Goal: Transaction & Acquisition: Purchase product/service

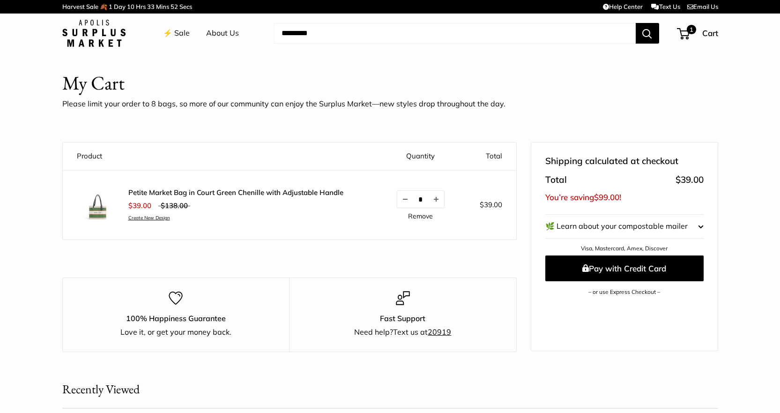
click at [178, 30] on link "⚡️ Sale" at bounding box center [176, 33] width 27 height 14
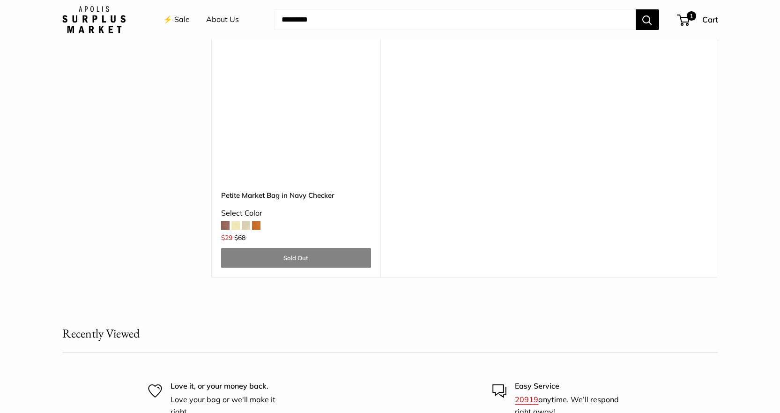
scroll to position [2906, 0]
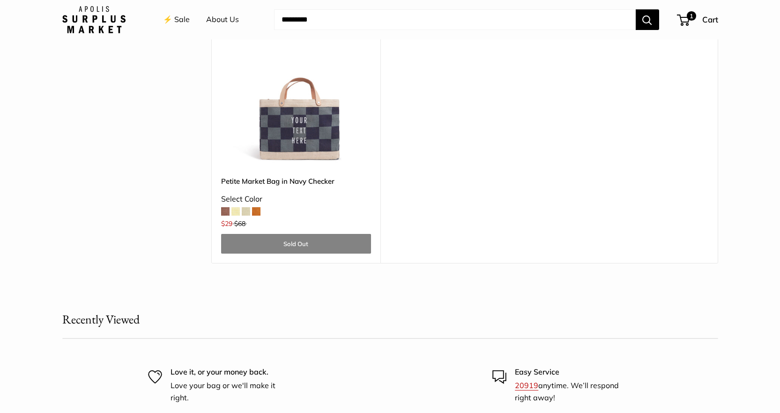
click at [257, 207] on span at bounding box center [256, 211] width 8 height 8
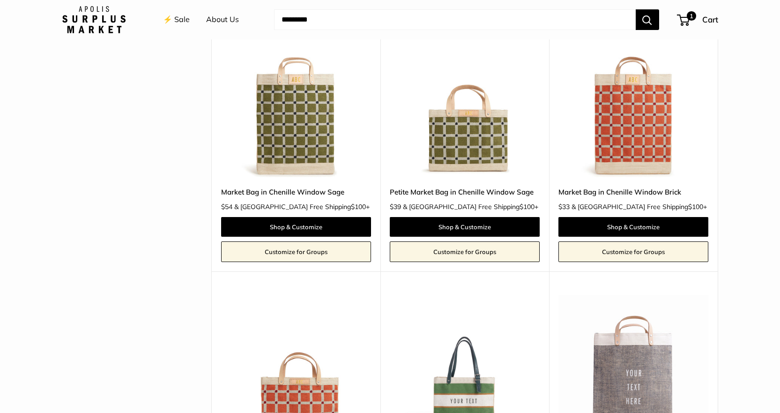
scroll to position [1922, 0]
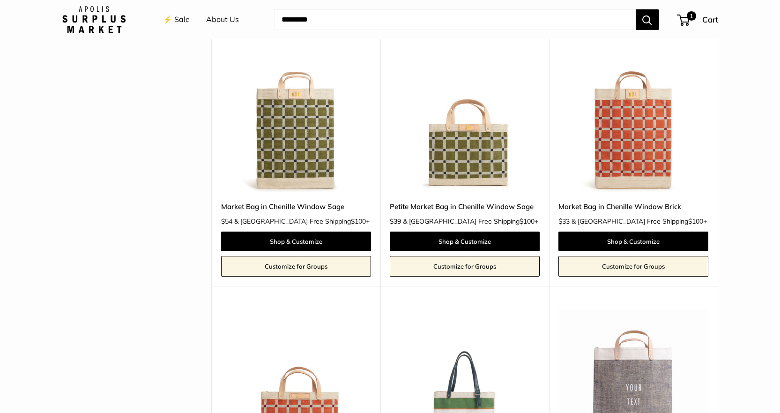
click at [0, 0] on img at bounding box center [0, 0] width 0 height 0
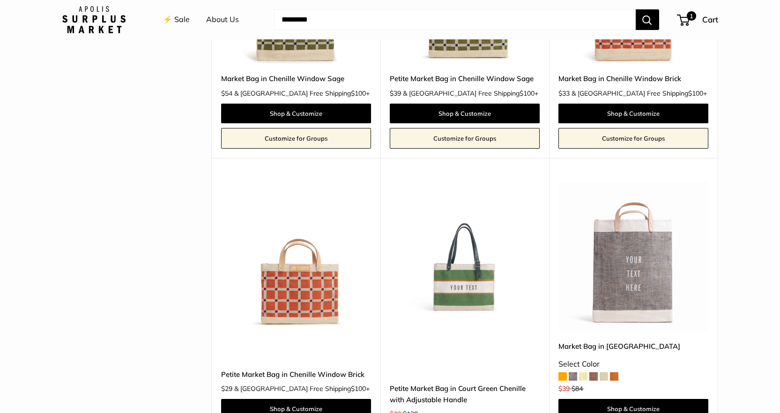
scroll to position [2062, 0]
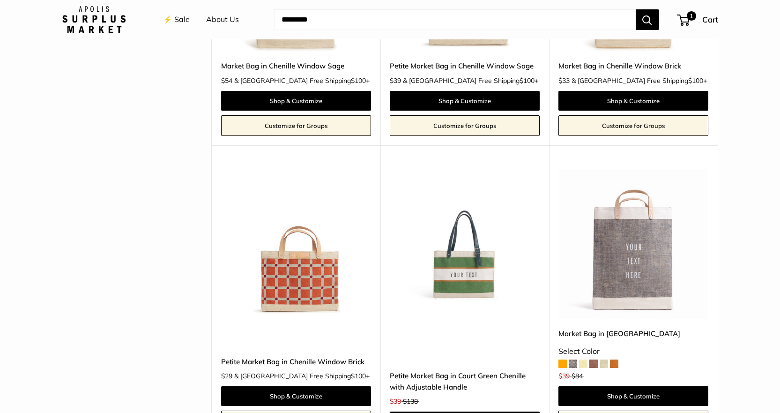
click at [0, 0] on img at bounding box center [0, 0] width 0 height 0
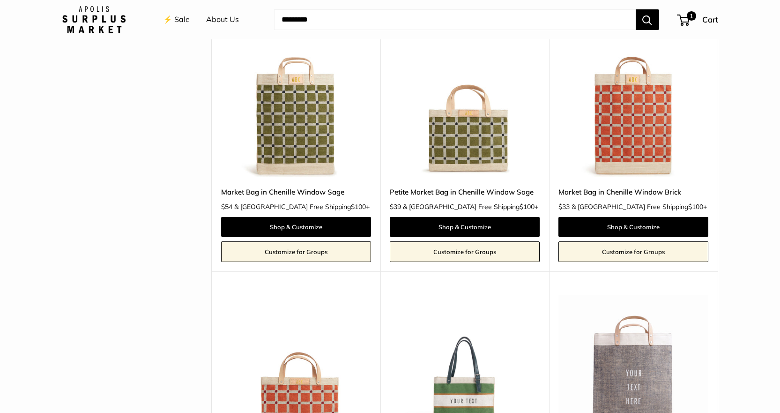
scroll to position [1922, 0]
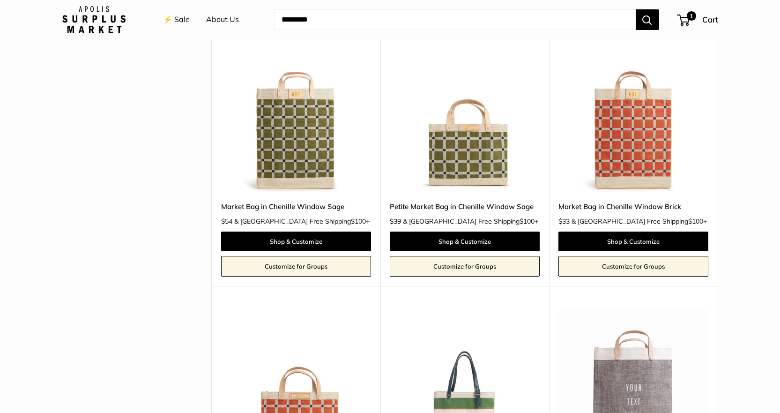
click at [0, 0] on img at bounding box center [0, 0] width 0 height 0
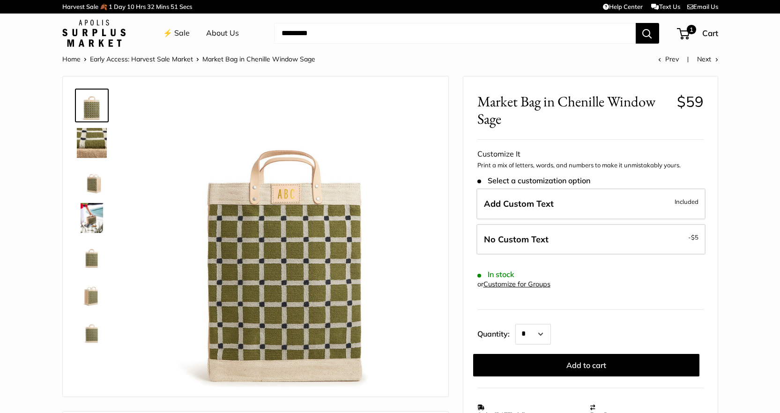
click at [87, 214] on img at bounding box center [92, 218] width 30 height 30
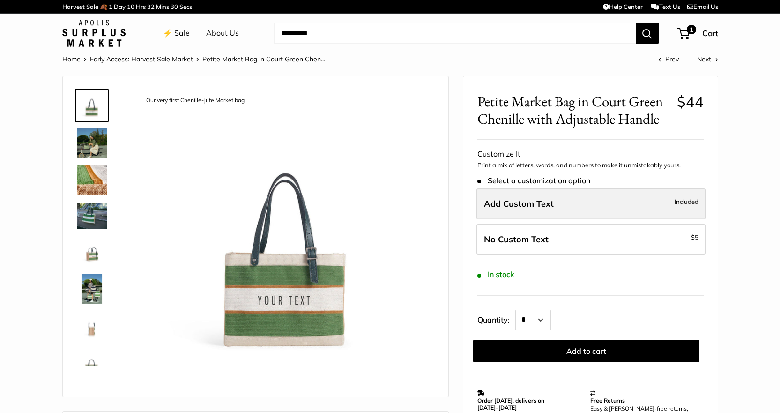
click at [634, 201] on label "Add Custom Text Included" at bounding box center [591, 203] width 229 height 31
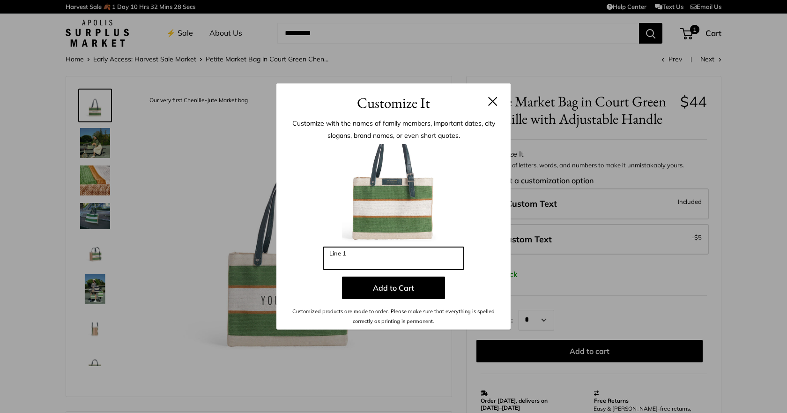
click at [380, 261] on input "Line 1" at bounding box center [393, 258] width 141 height 22
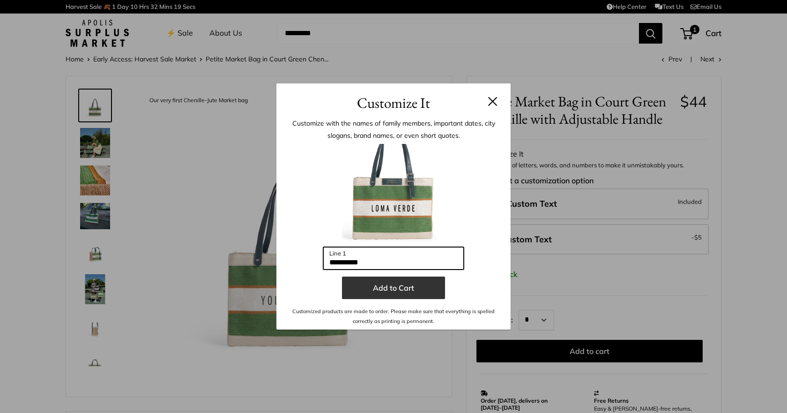
type input "**********"
click at [382, 286] on button "Add to Cart" at bounding box center [393, 288] width 103 height 22
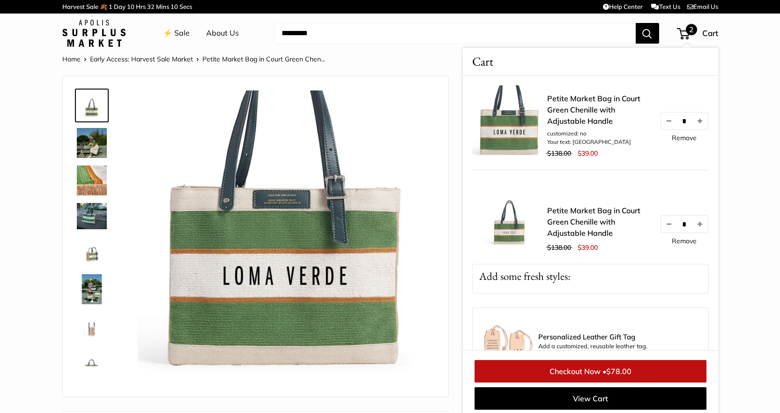
click at [673, 241] on link "Remove" at bounding box center [684, 241] width 25 height 7
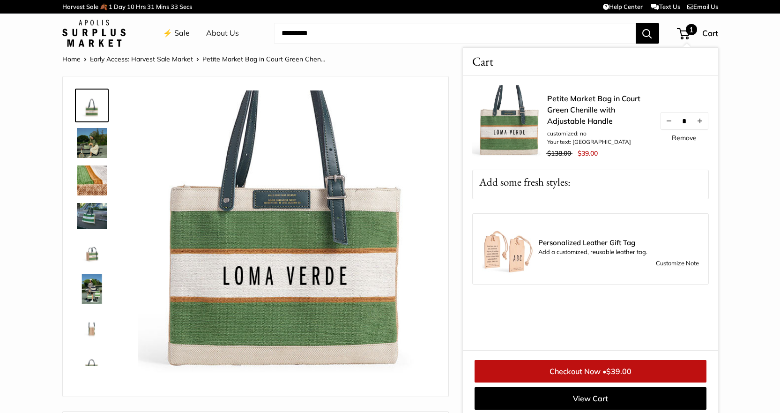
scroll to position [4, 0]
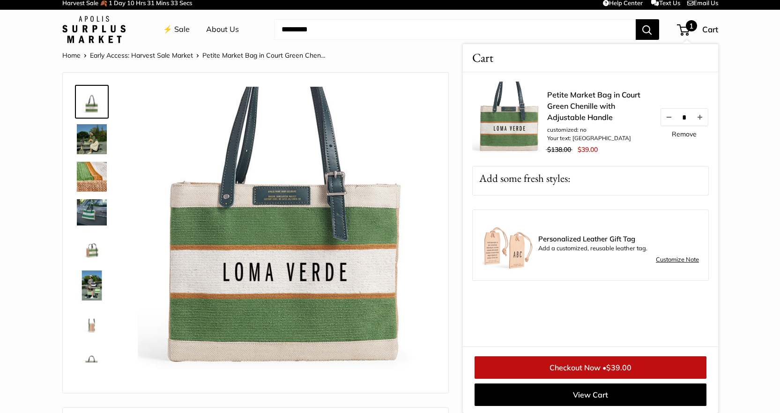
click at [92, 142] on img at bounding box center [92, 139] width 30 height 30
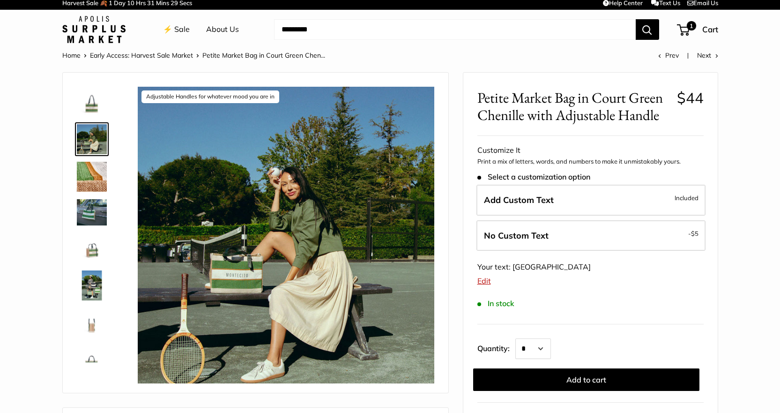
click at [98, 178] on img at bounding box center [92, 177] width 30 height 30
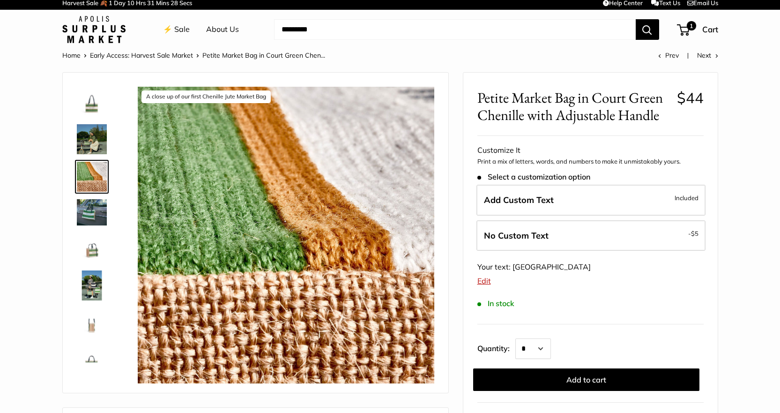
click at [92, 215] on img at bounding box center [92, 212] width 30 height 26
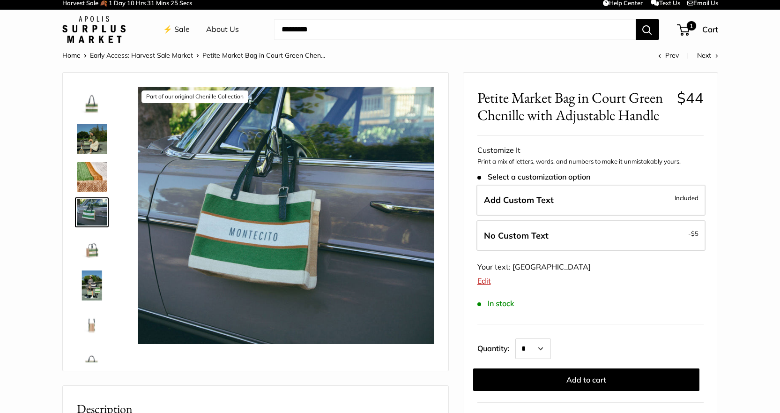
click at [97, 250] on img at bounding box center [92, 248] width 30 height 30
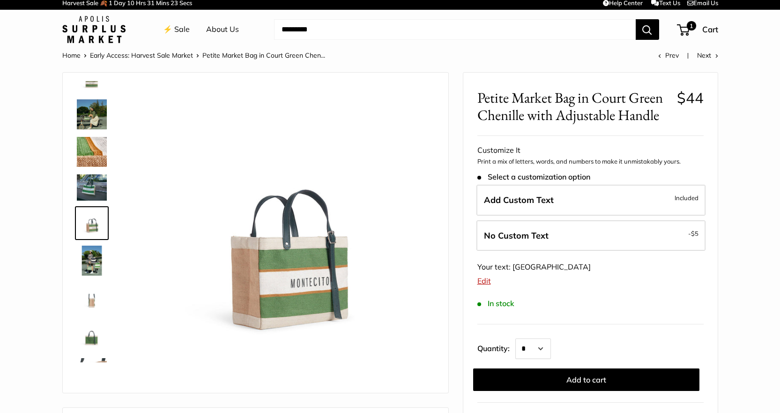
click at [97, 263] on img at bounding box center [92, 261] width 30 height 30
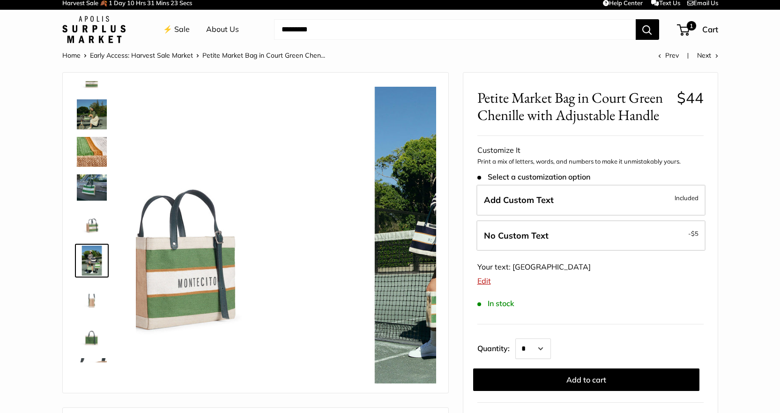
scroll to position [62, 0]
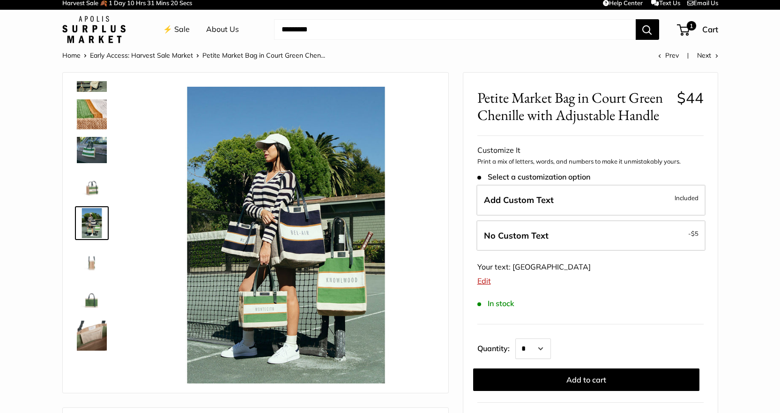
click at [89, 265] on img at bounding box center [92, 261] width 30 height 30
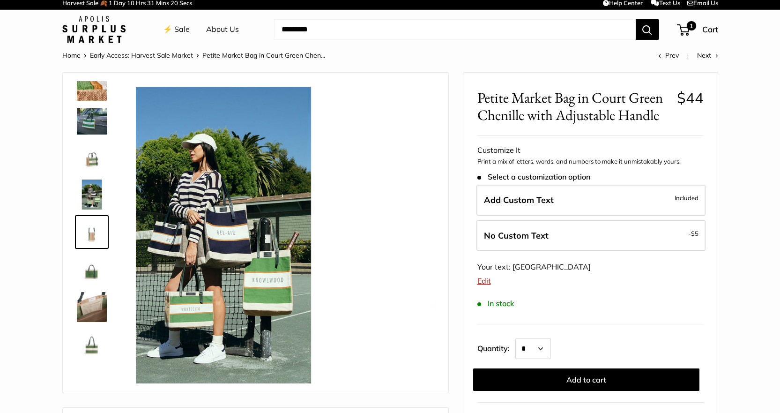
scroll to position [93, 0]
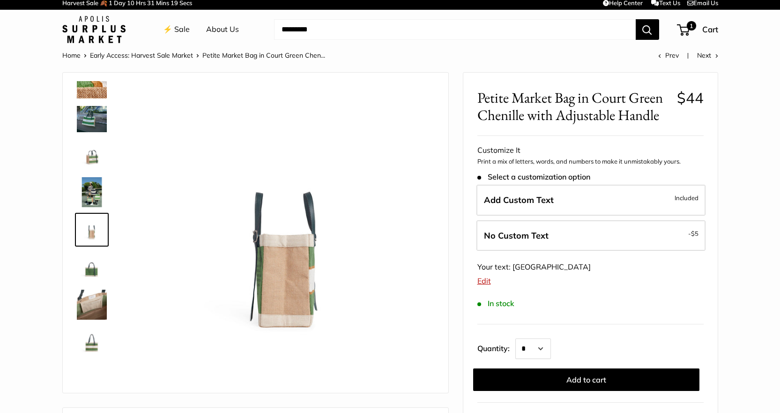
click at [92, 274] on img at bounding box center [92, 267] width 30 height 30
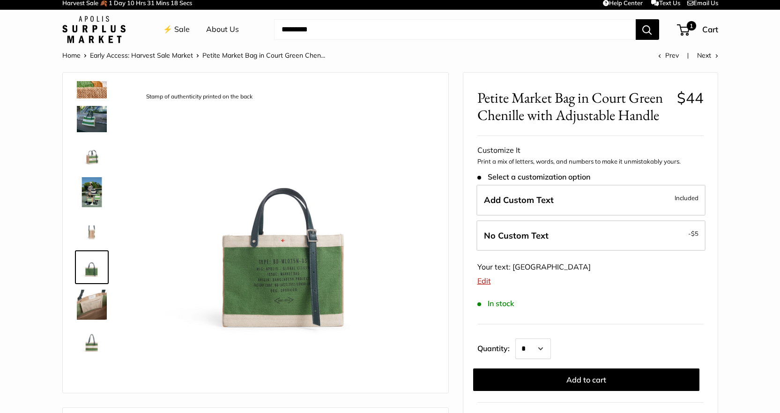
click at [85, 298] on img at bounding box center [92, 305] width 30 height 30
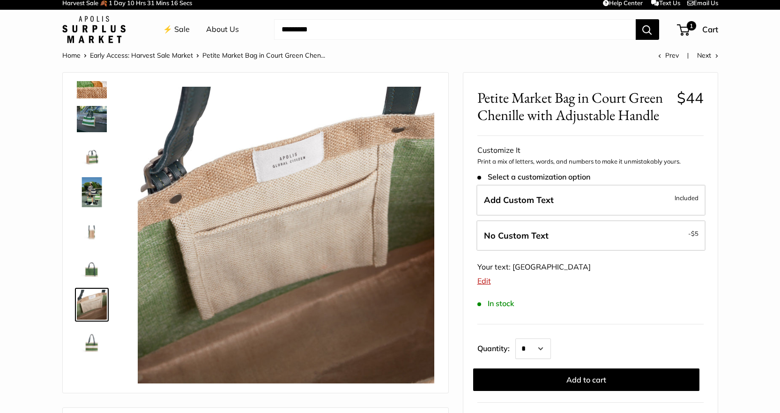
click at [93, 344] on img at bounding box center [92, 342] width 30 height 30
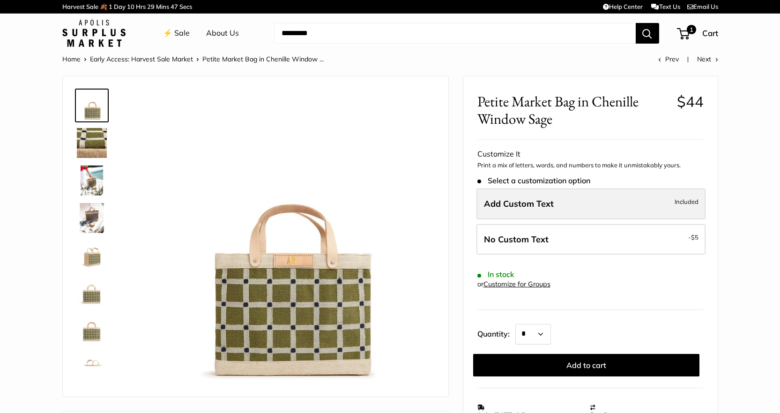
click at [535, 201] on span "Add Custom Text" at bounding box center [519, 203] width 70 height 11
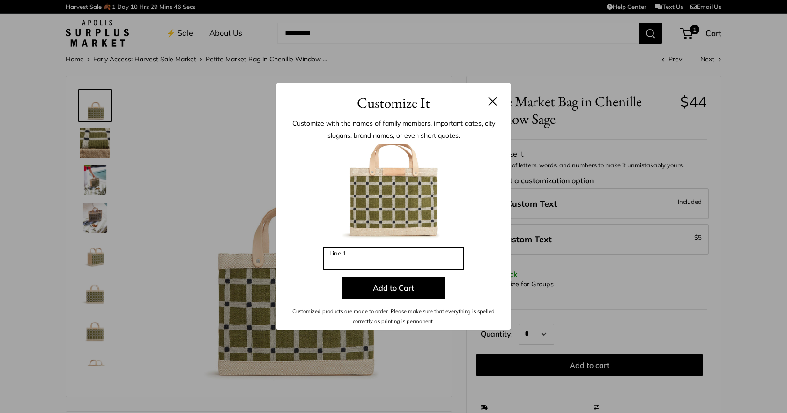
click at [374, 256] on input "Line 1" at bounding box center [393, 258] width 141 height 22
type input "***"
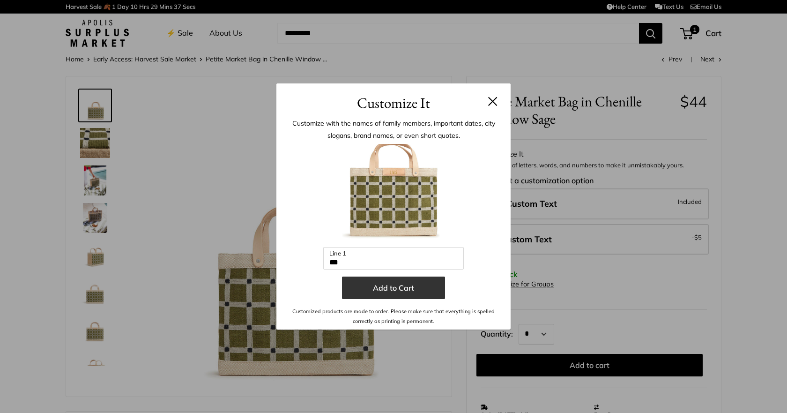
click at [404, 285] on button "Add to Cart" at bounding box center [393, 288] width 103 height 22
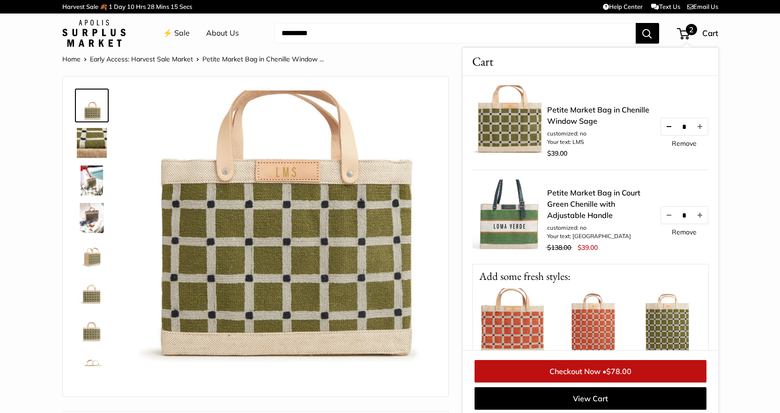
click at [661, 127] on button "Decrease quantity by 1" at bounding box center [669, 126] width 16 height 17
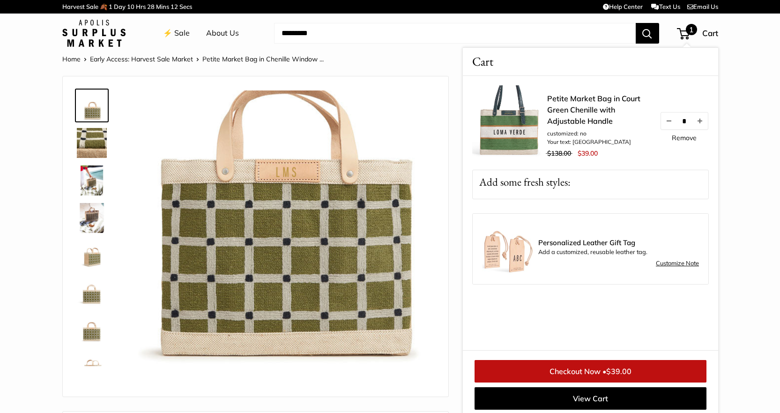
click at [631, 367] on span "$39.00" at bounding box center [619, 371] width 25 height 9
